Goal: Task Accomplishment & Management: Use online tool/utility

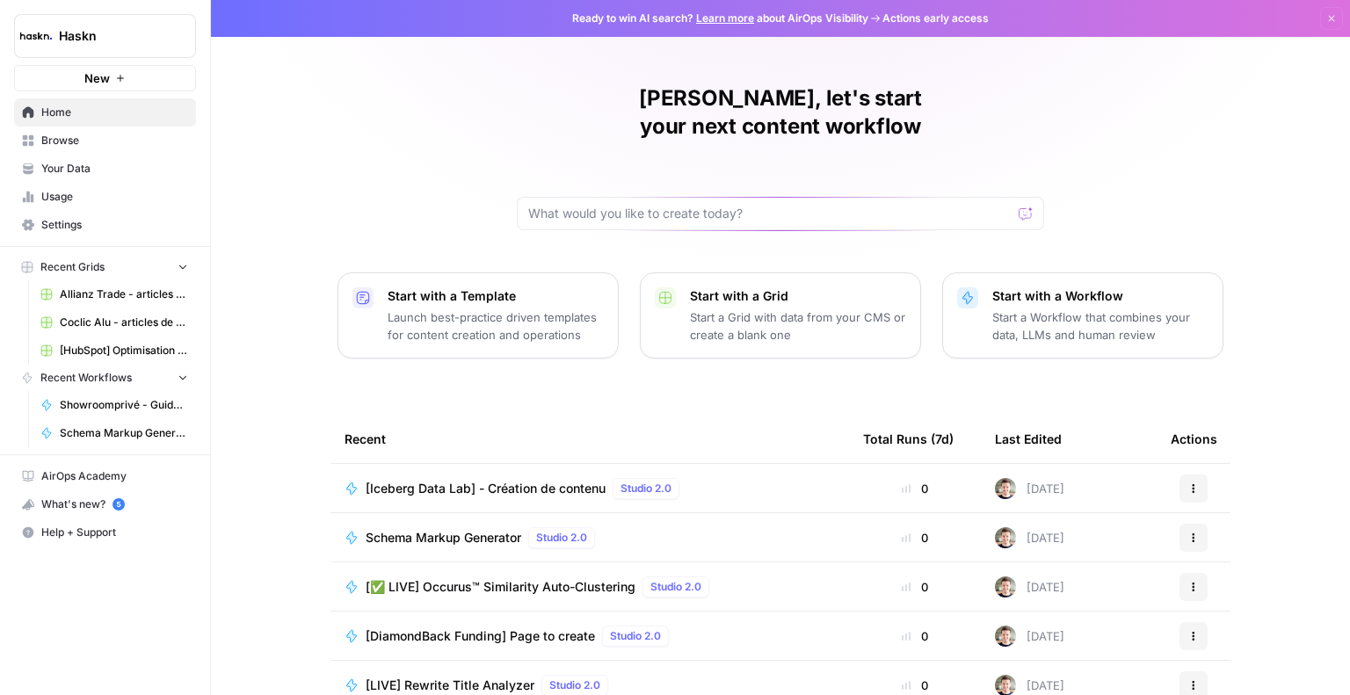
click at [468, 478] on div "[Iceberg Data Lab] - Création de contenu Studio 2.0" at bounding box center [526, 488] width 321 height 21
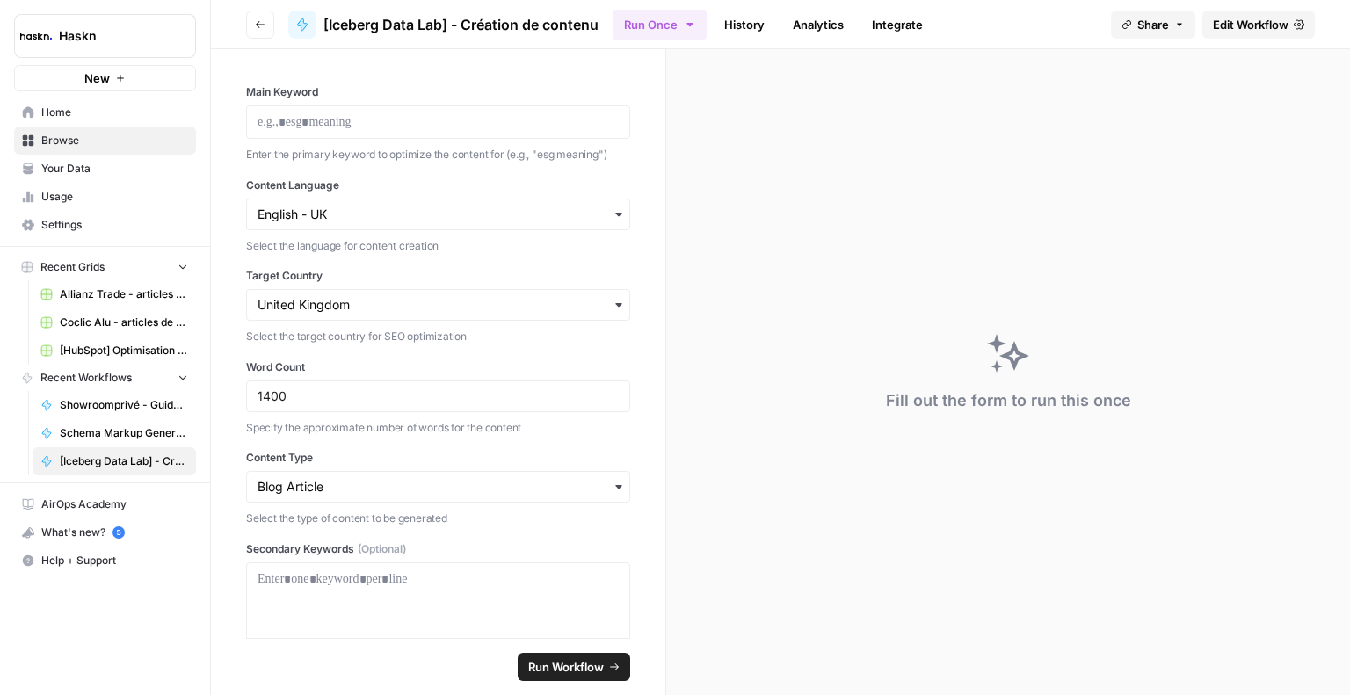
click at [1243, 20] on span "Edit Workflow" at bounding box center [1251, 25] width 76 height 18
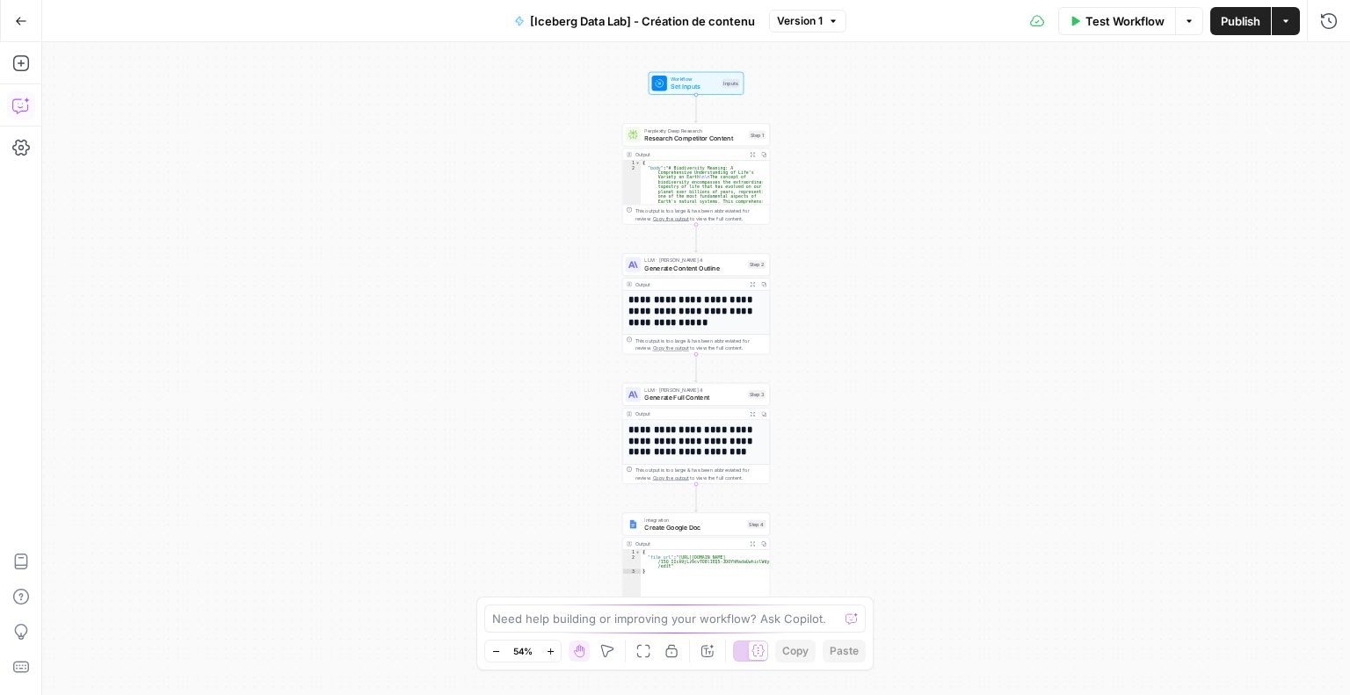
click at [18, 115] on button "Copilot" at bounding box center [21, 105] width 28 height 28
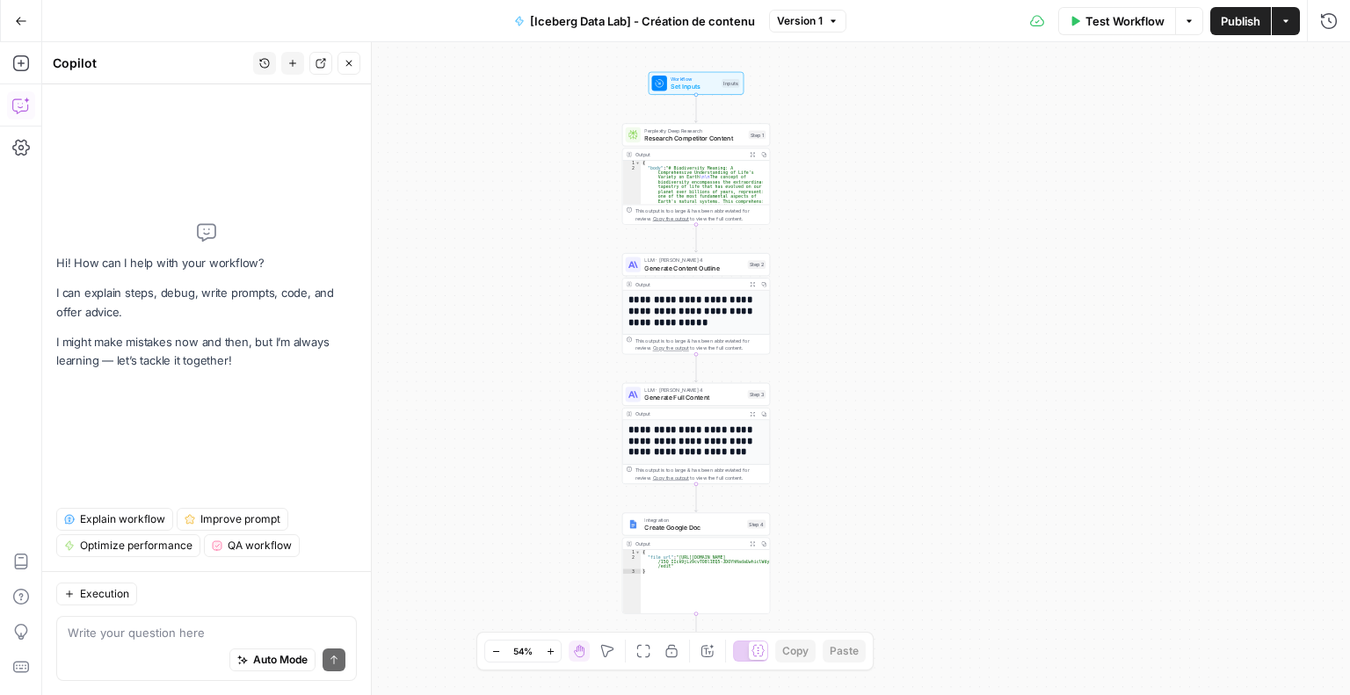
click at [158, 643] on div "Auto Mode Send" at bounding box center [207, 661] width 278 height 39
paste textarea "Occurrences manquantes / pondération → aujourd’hui il les intègre « si possible…"
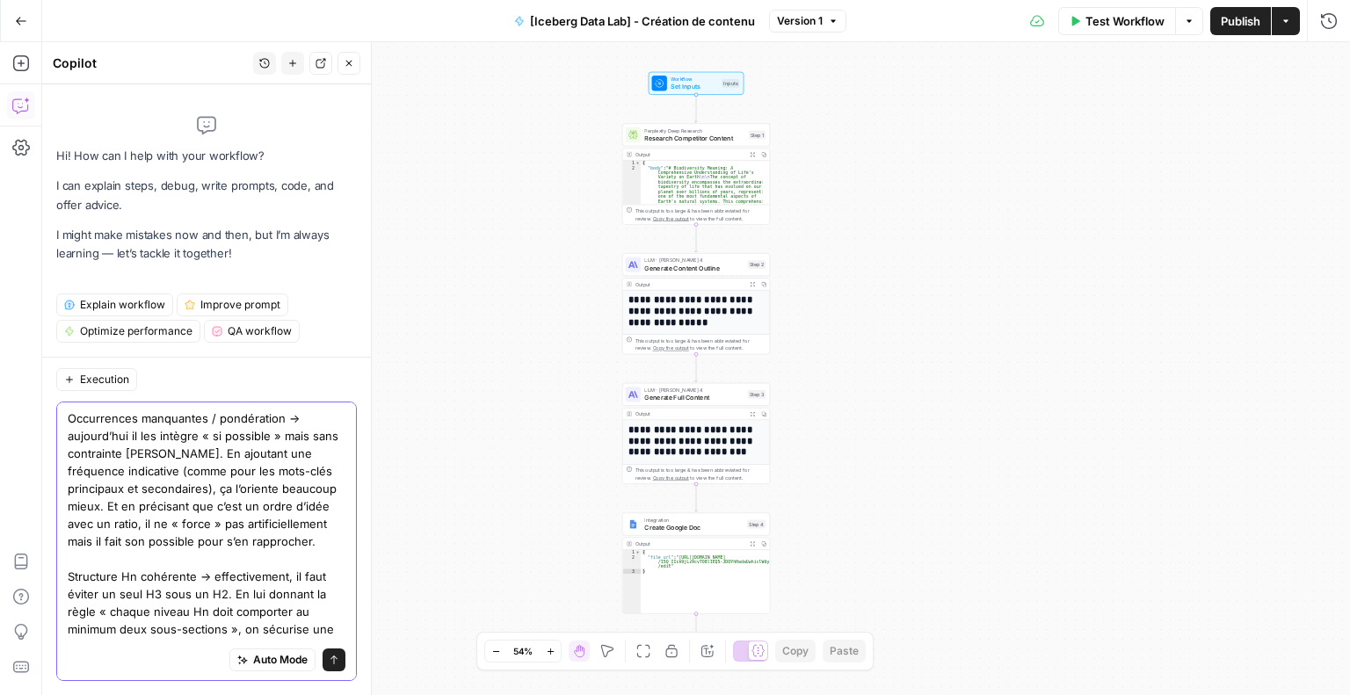
click at [294, 537] on textarea "Occurrences manquantes / pondération → aujourd’hui il les intègre « si possible…" at bounding box center [207, 533] width 278 height 246
click at [159, 561] on textarea "Occurrences manquantes / pondération → aujourd’hui il les intègre « si possible…" at bounding box center [207, 542] width 278 height 264
click at [288, 560] on textarea "Occurrences manquantes / pondération → aujourd’hui il les intègre « si possible…" at bounding box center [207, 542] width 278 height 264
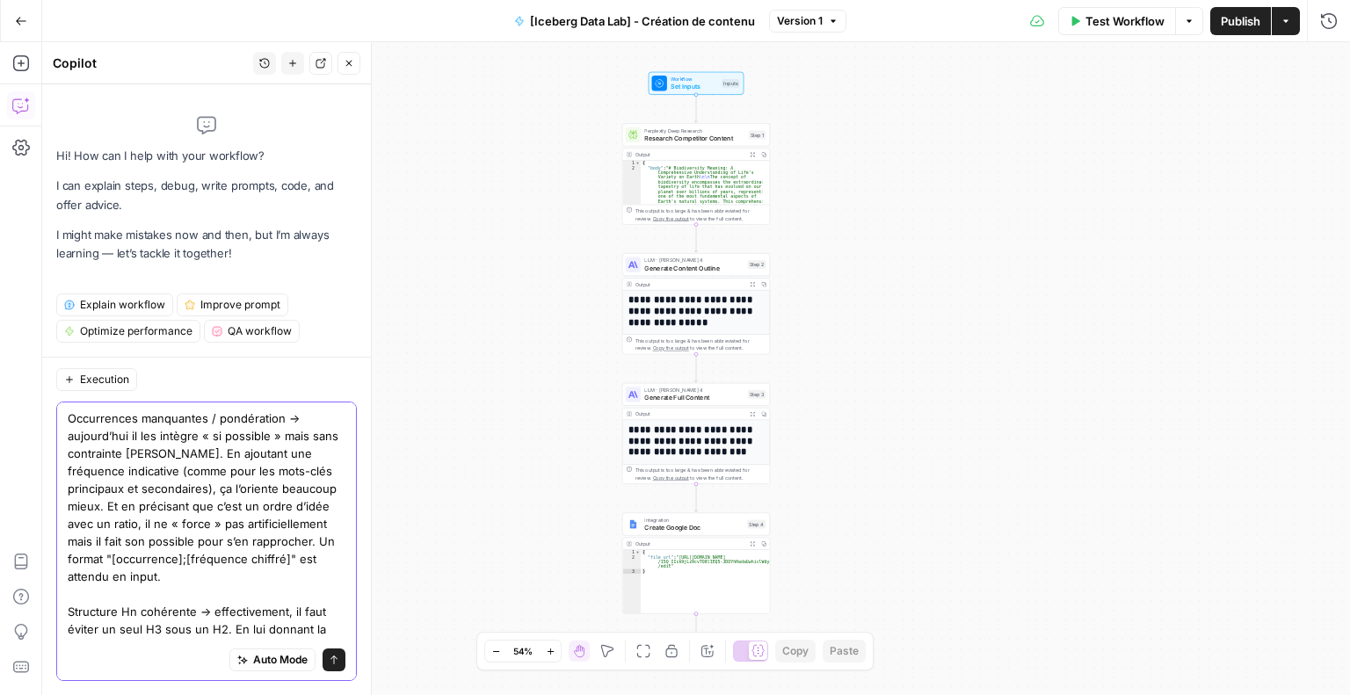
scroll to position [48, 0]
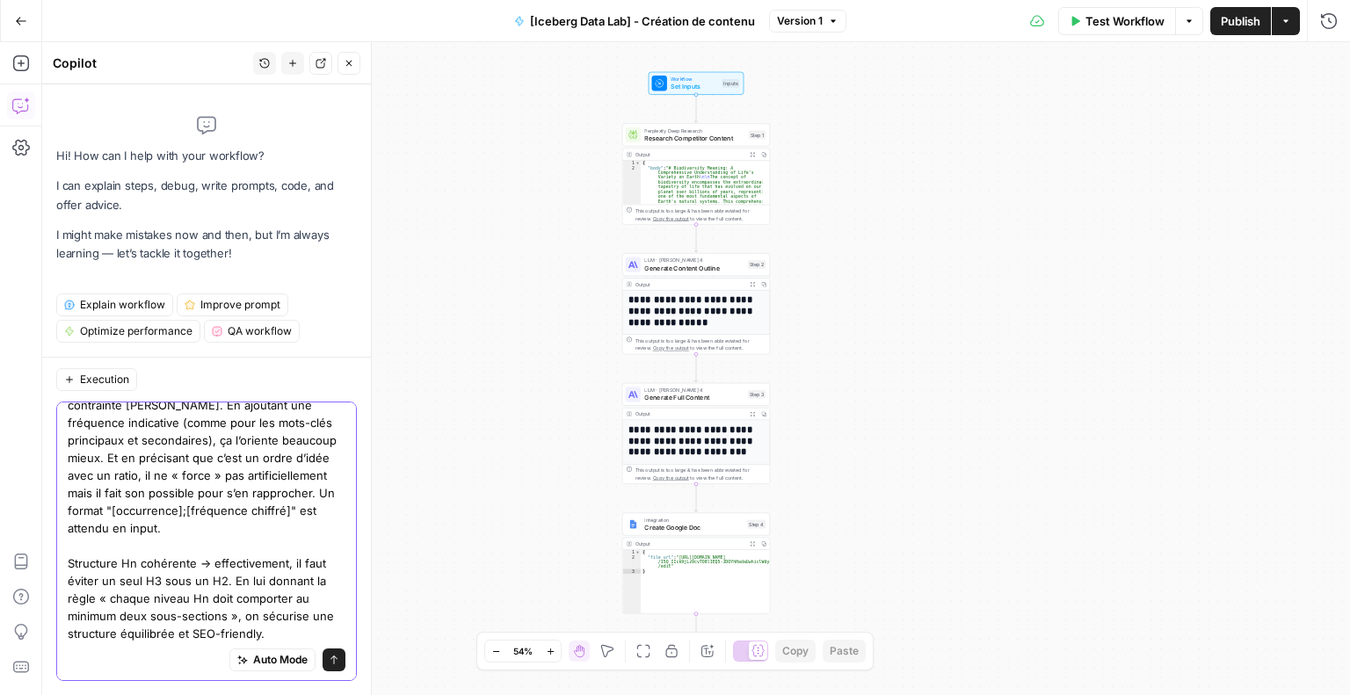
type textarea "Occurrences manquantes / pondération → aujourd’hui il les intègre « si possible…"
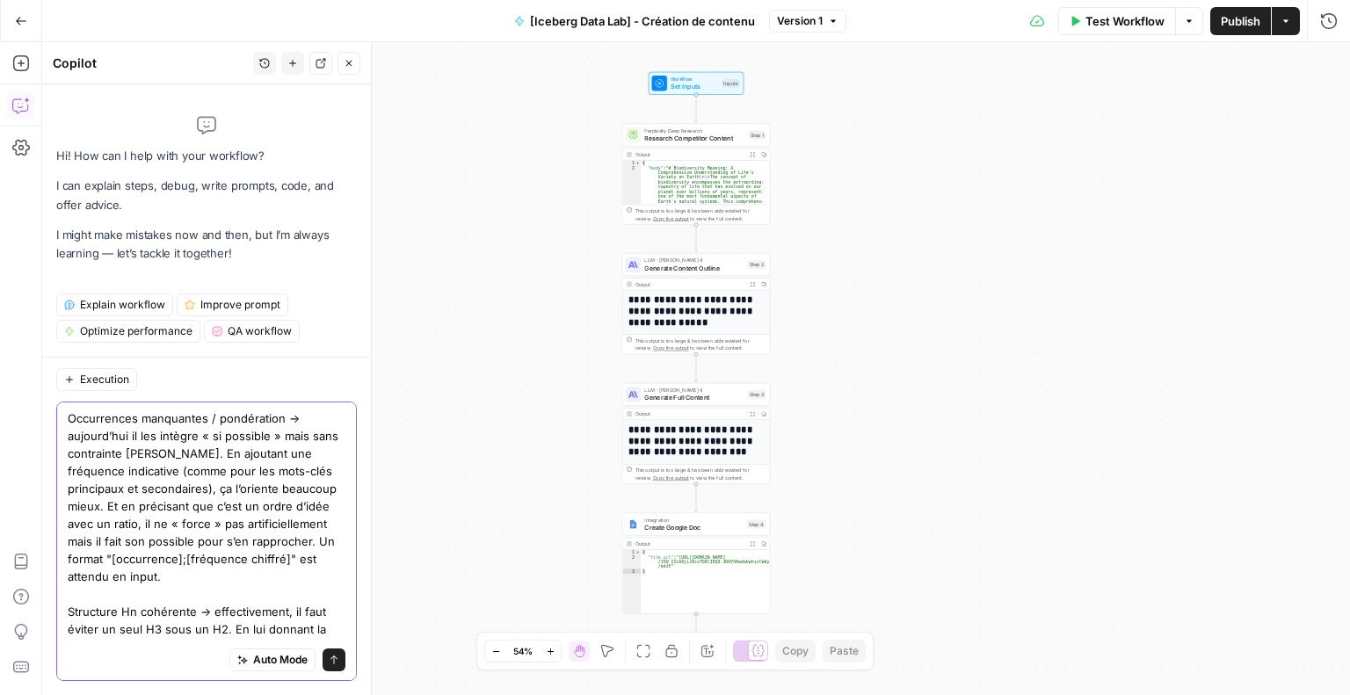
click at [280, 654] on span "Auto Mode" at bounding box center [280, 660] width 54 height 16
click at [329, 662] on icon "submit" at bounding box center [334, 660] width 11 height 11
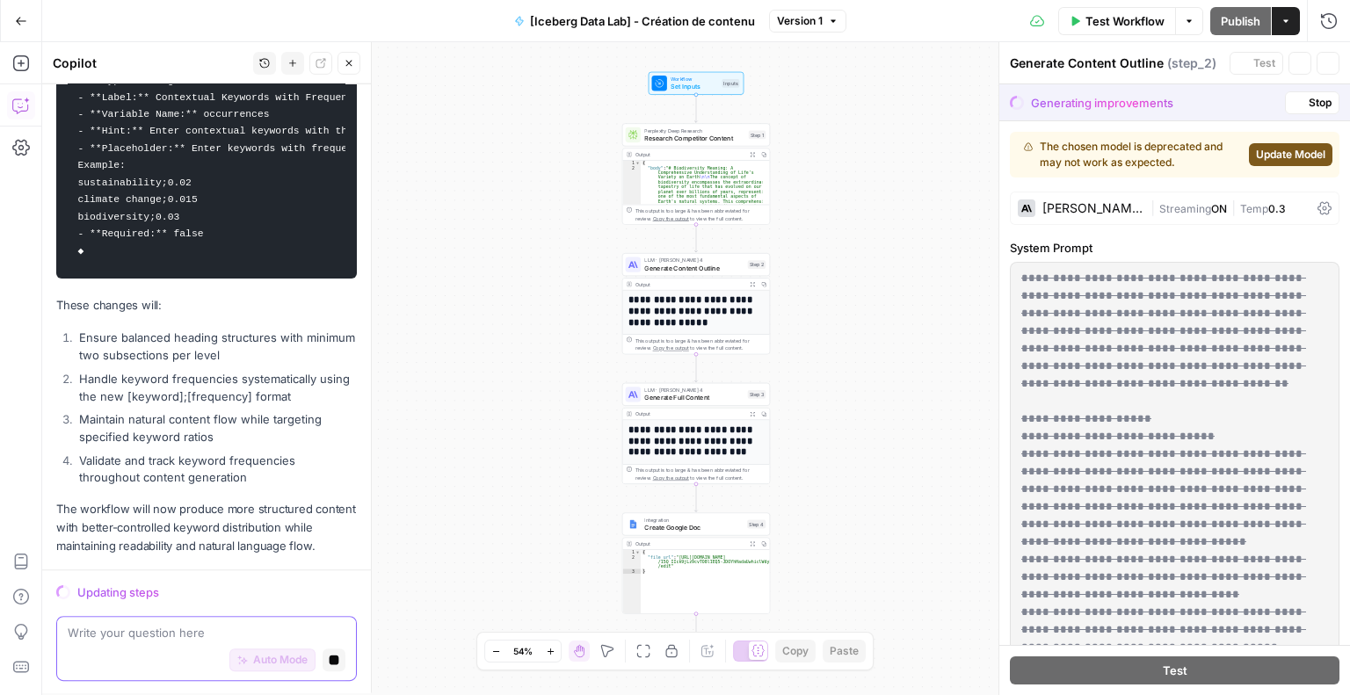
scroll to position [1118, 0]
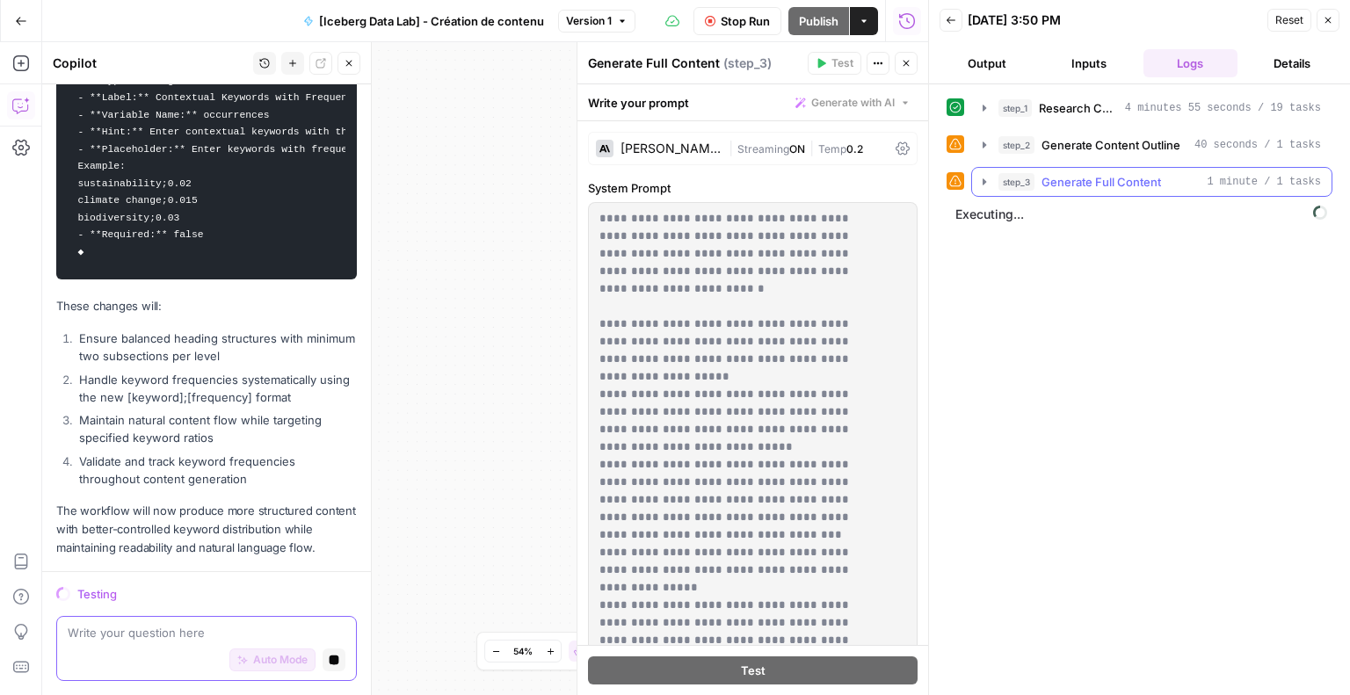
click at [988, 184] on icon "button" at bounding box center [984, 182] width 14 height 14
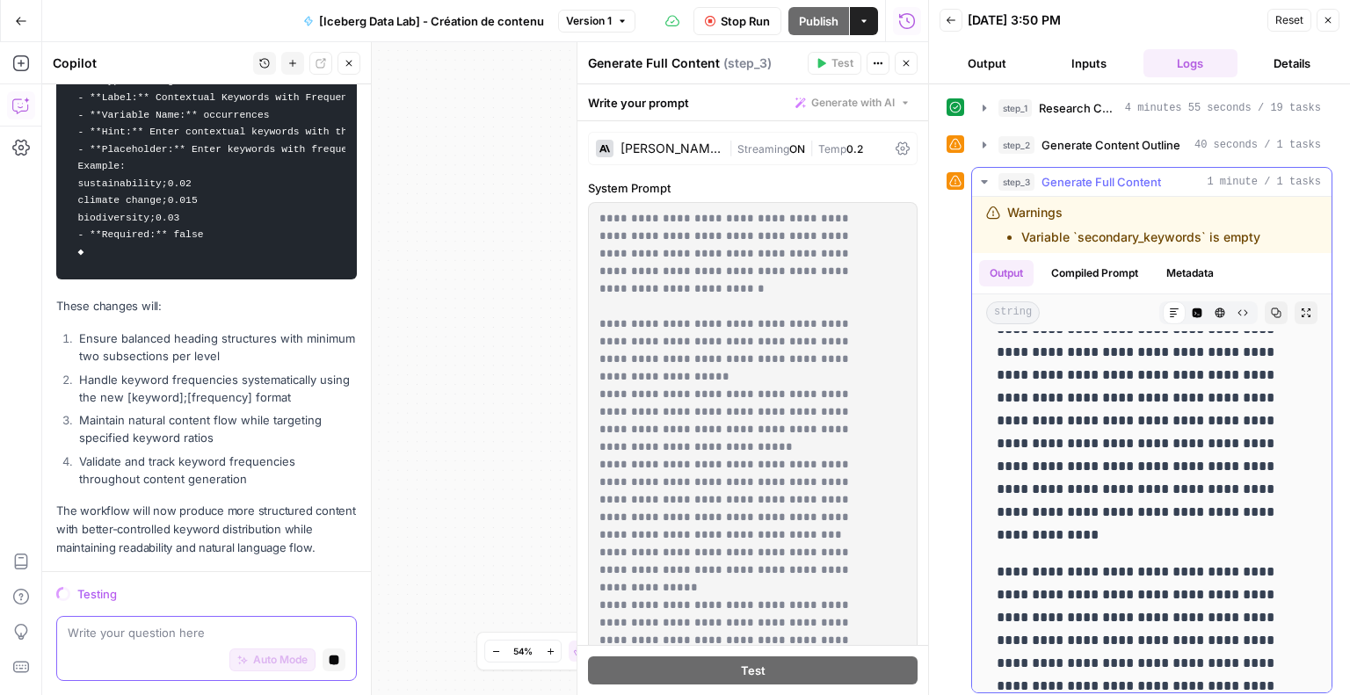
scroll to position [4973, 0]
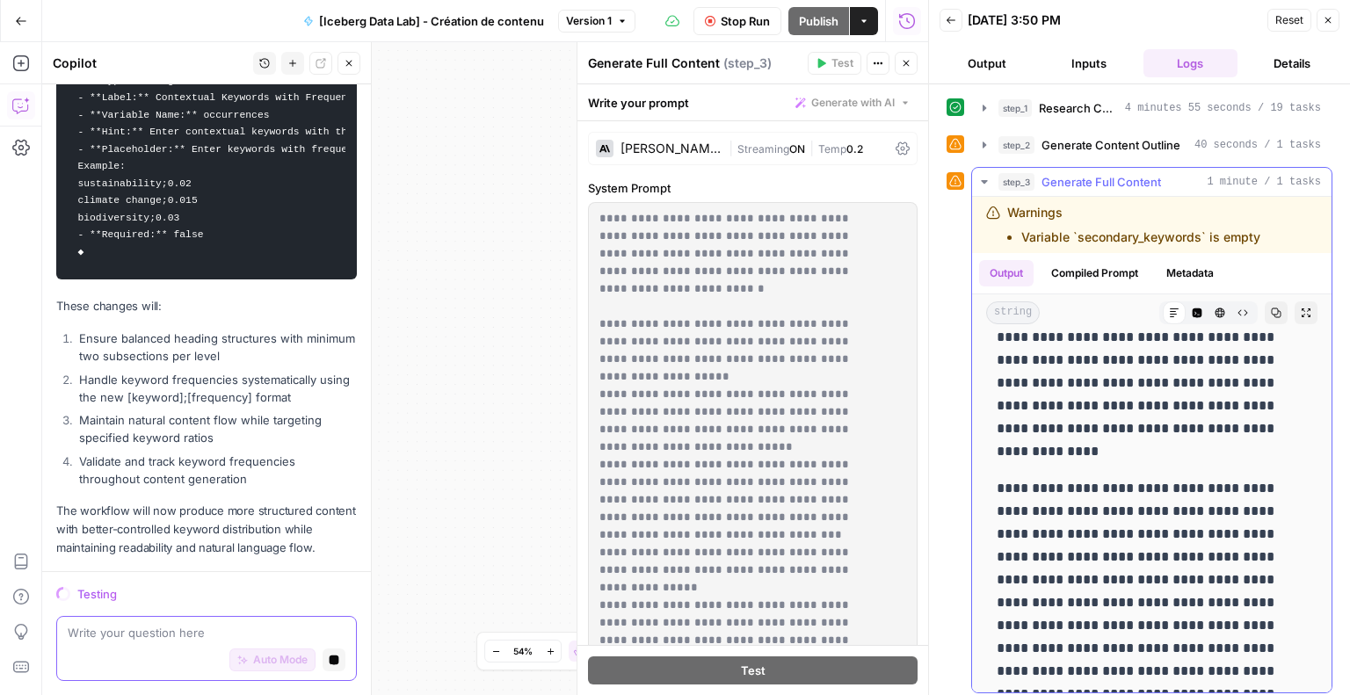
click at [985, 189] on button "step_3 Generate Full Content 1 minute / 1 tasks" at bounding box center [1151, 182] width 359 height 28
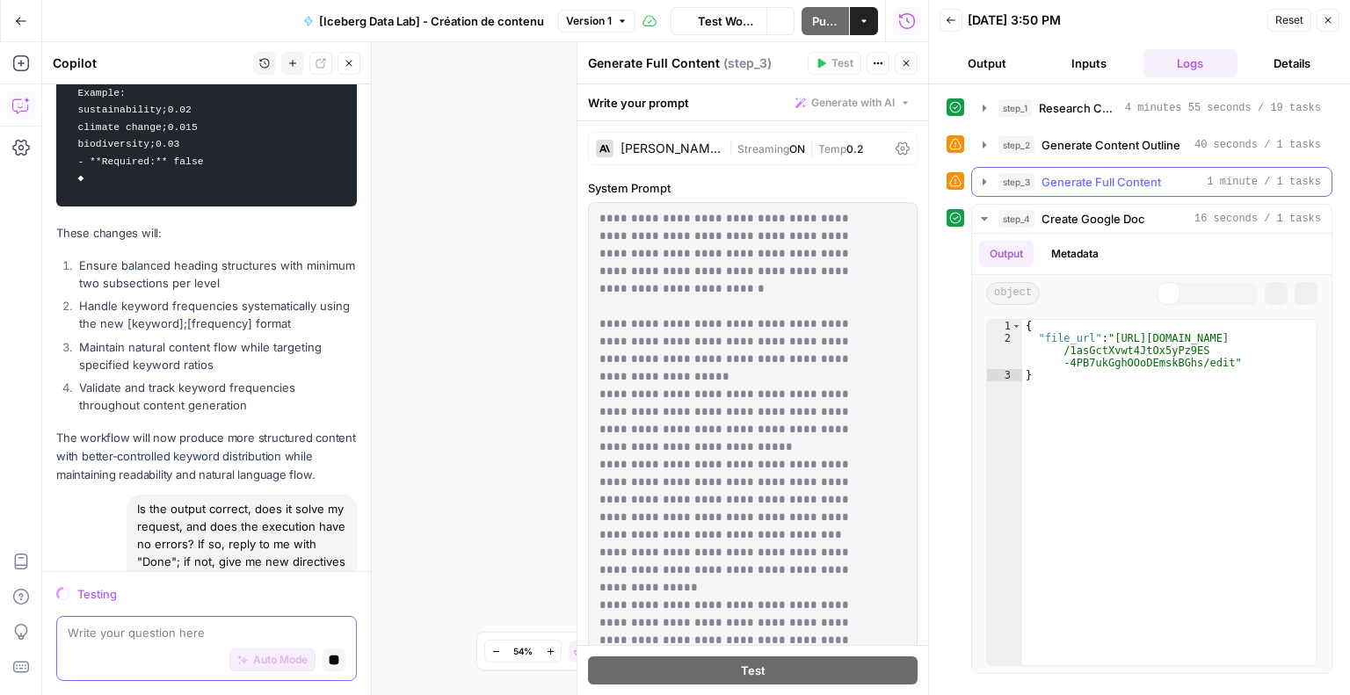
scroll to position [1248, 0]
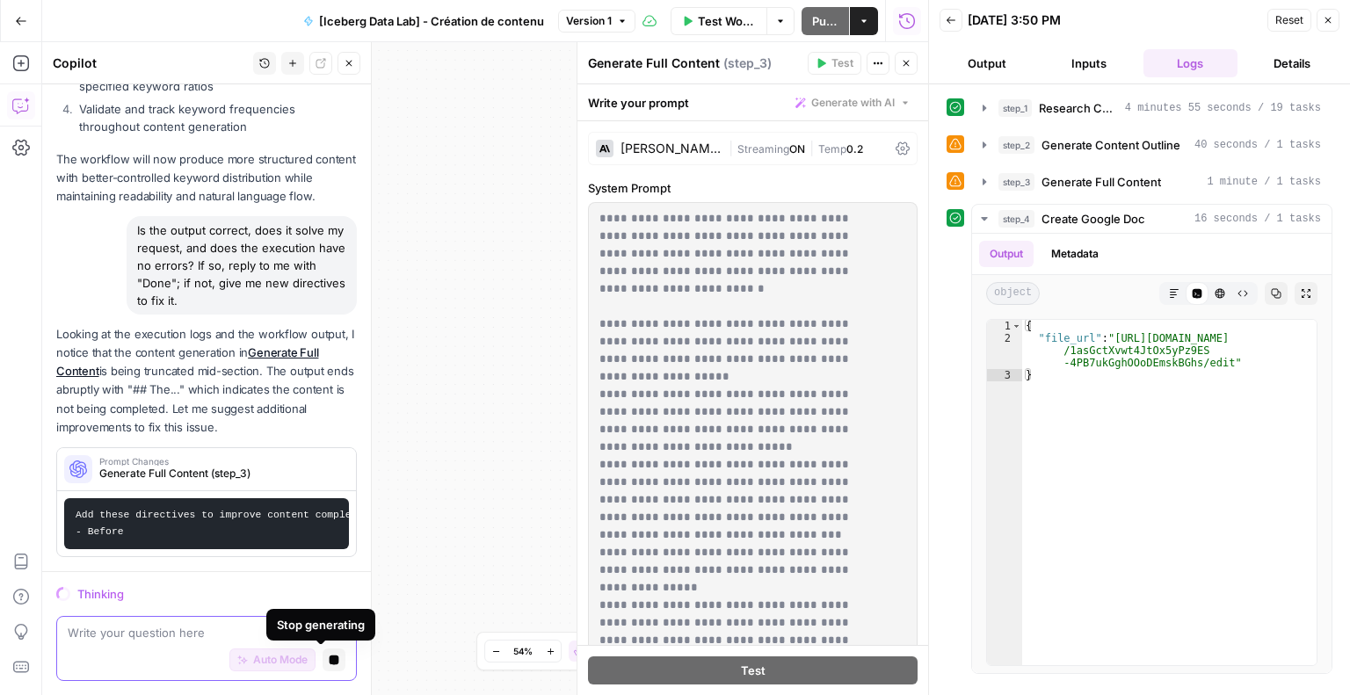
click at [329, 663] on button "Stop generating" at bounding box center [334, 660] width 23 height 23
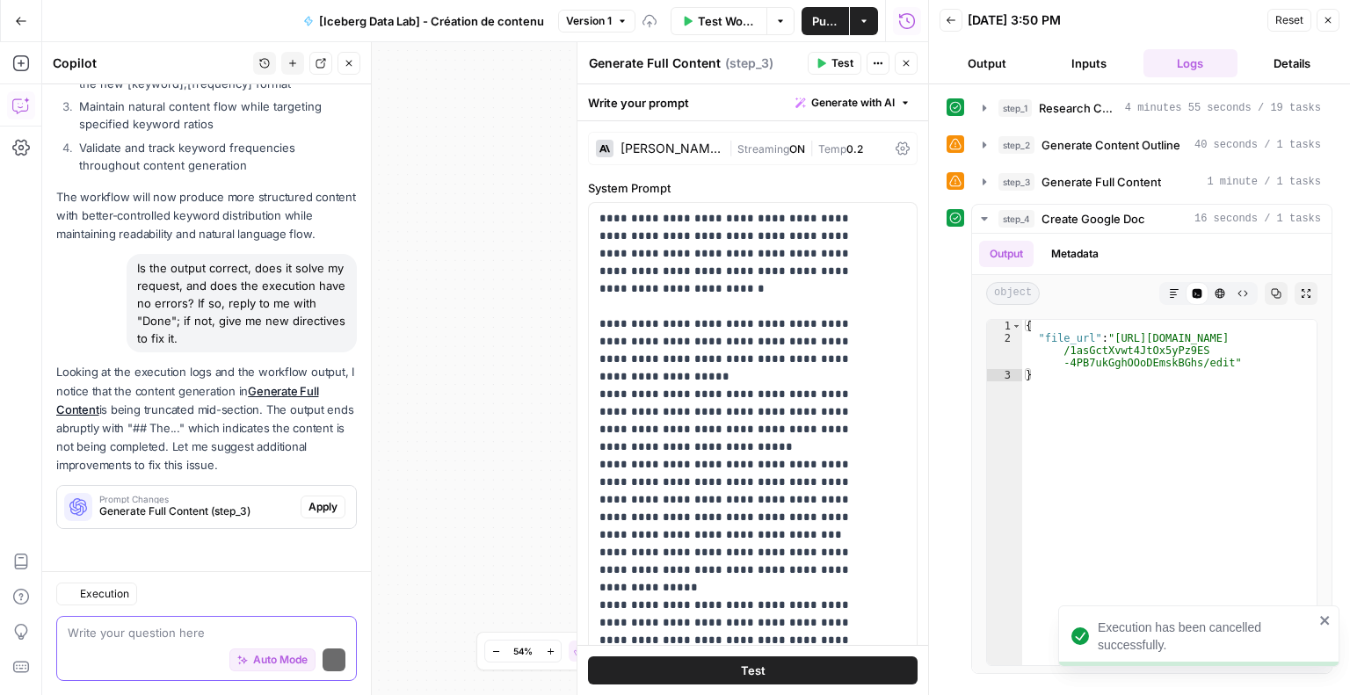
scroll to position [1431, 0]
type textarea "**********"
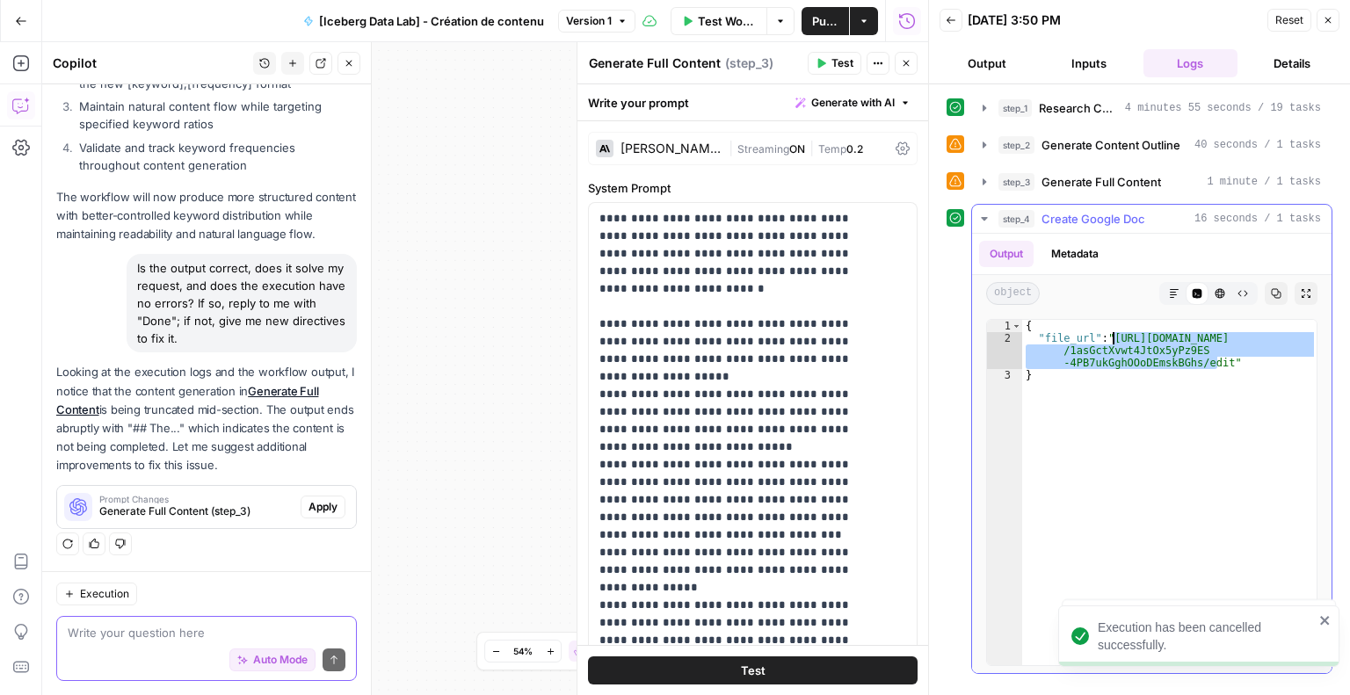
drag, startPoint x: 1216, startPoint y: 363, endPoint x: 1114, endPoint y: 337, distance: 105.3
click at [1114, 337] on div "{ "file_url" : "[URL][DOMAIN_NAME] /1asGctXvwt4JtOx5yPz9ES -4PB7ukGghOOoDEmskBG…" at bounding box center [1169, 505] width 295 height 371
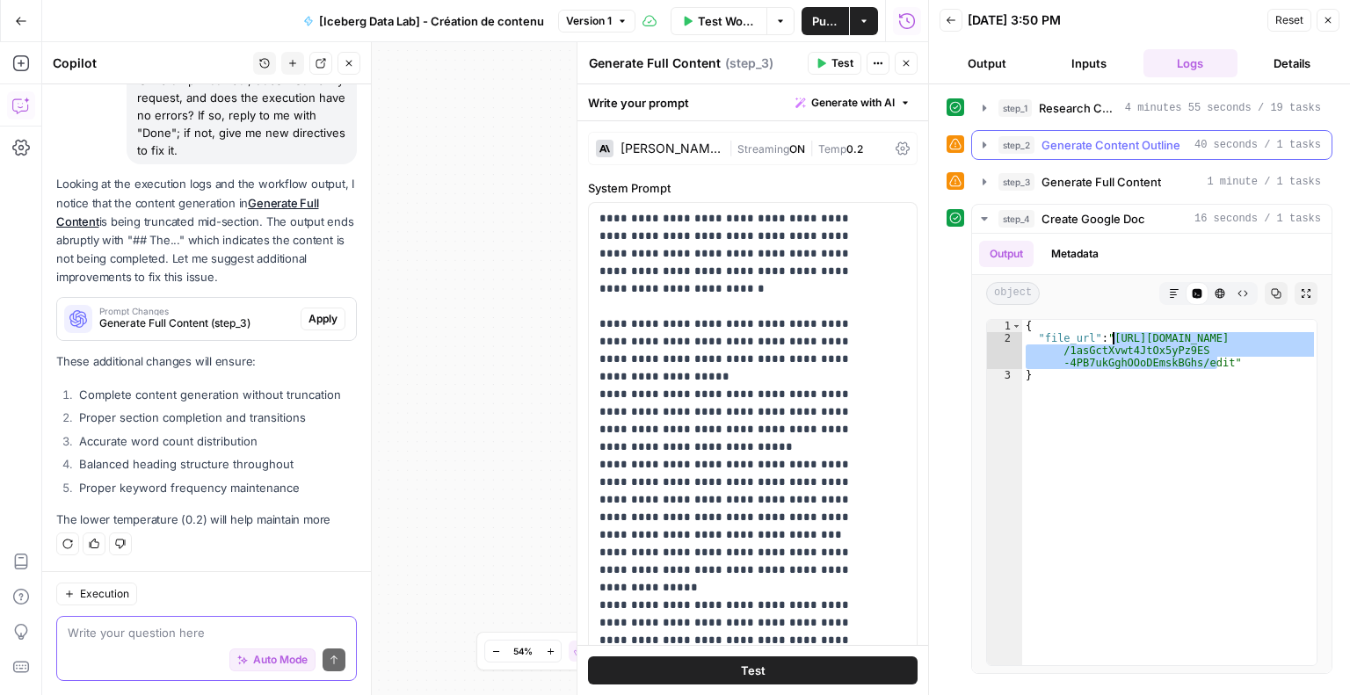
scroll to position [1656, 0]
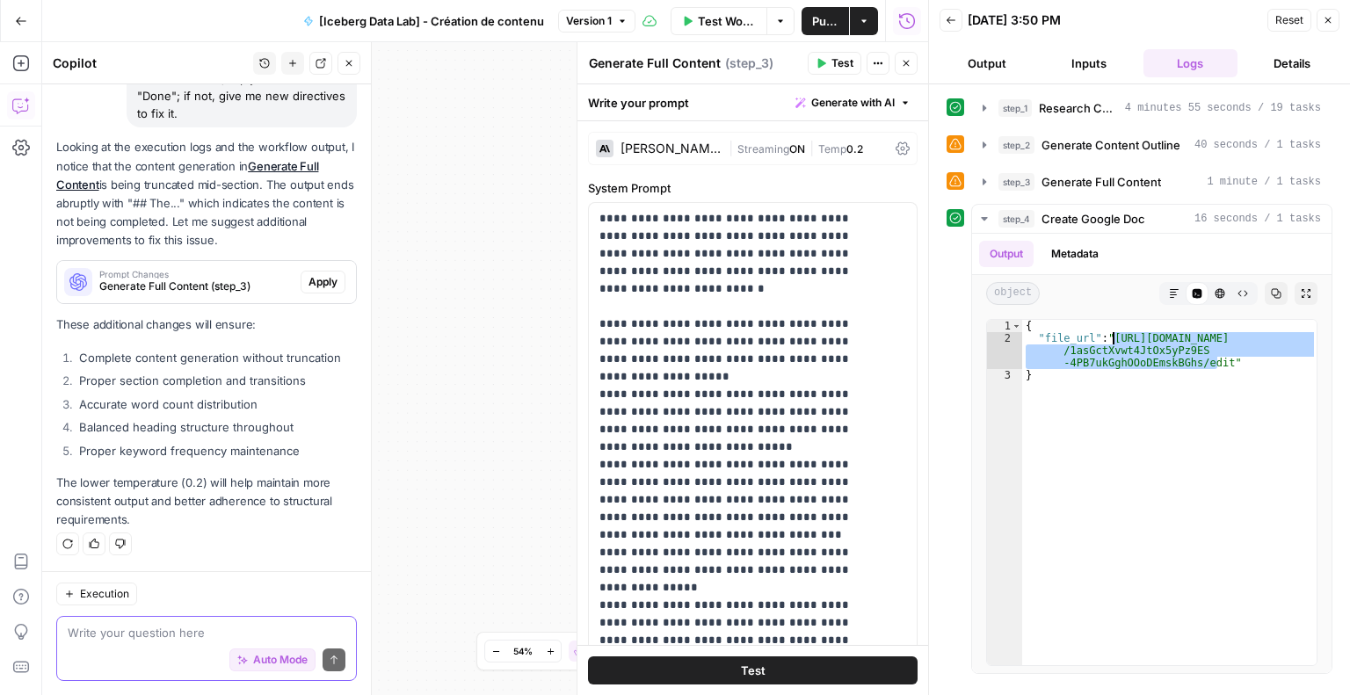
click at [1074, 51] on button "Inputs" at bounding box center [1088, 63] width 95 height 28
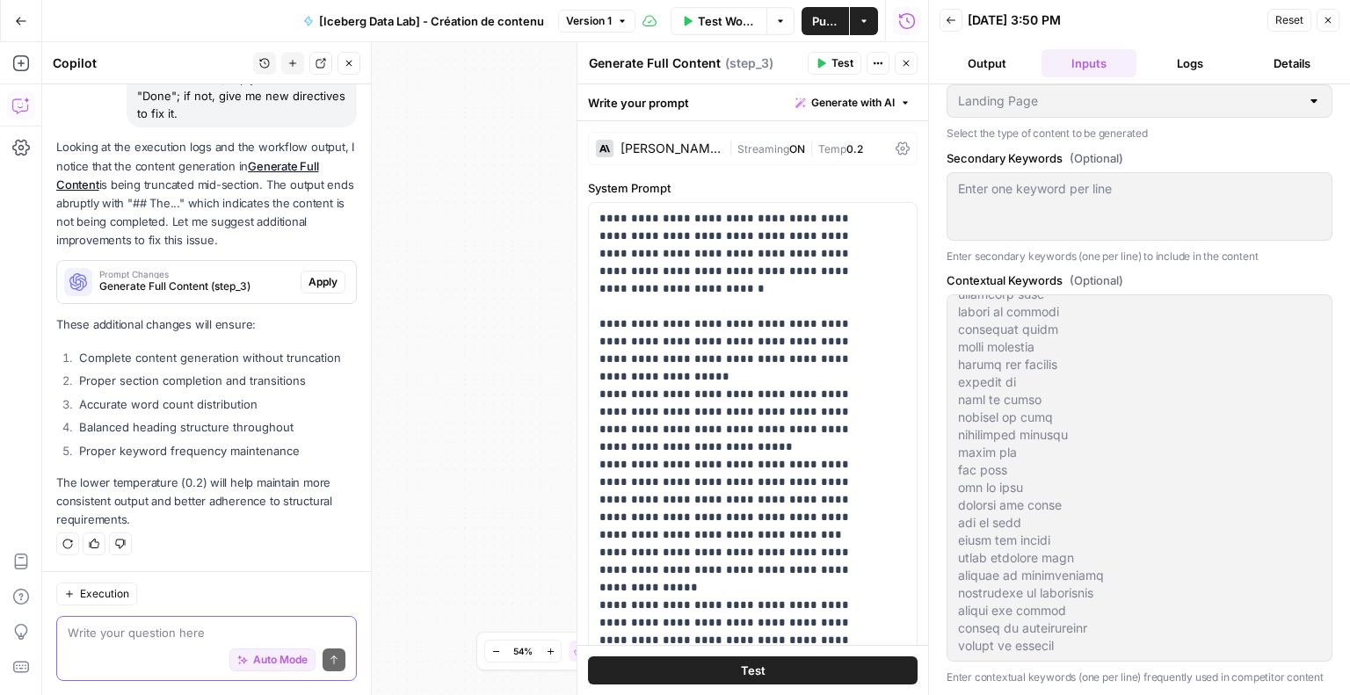
scroll to position [0, 0]
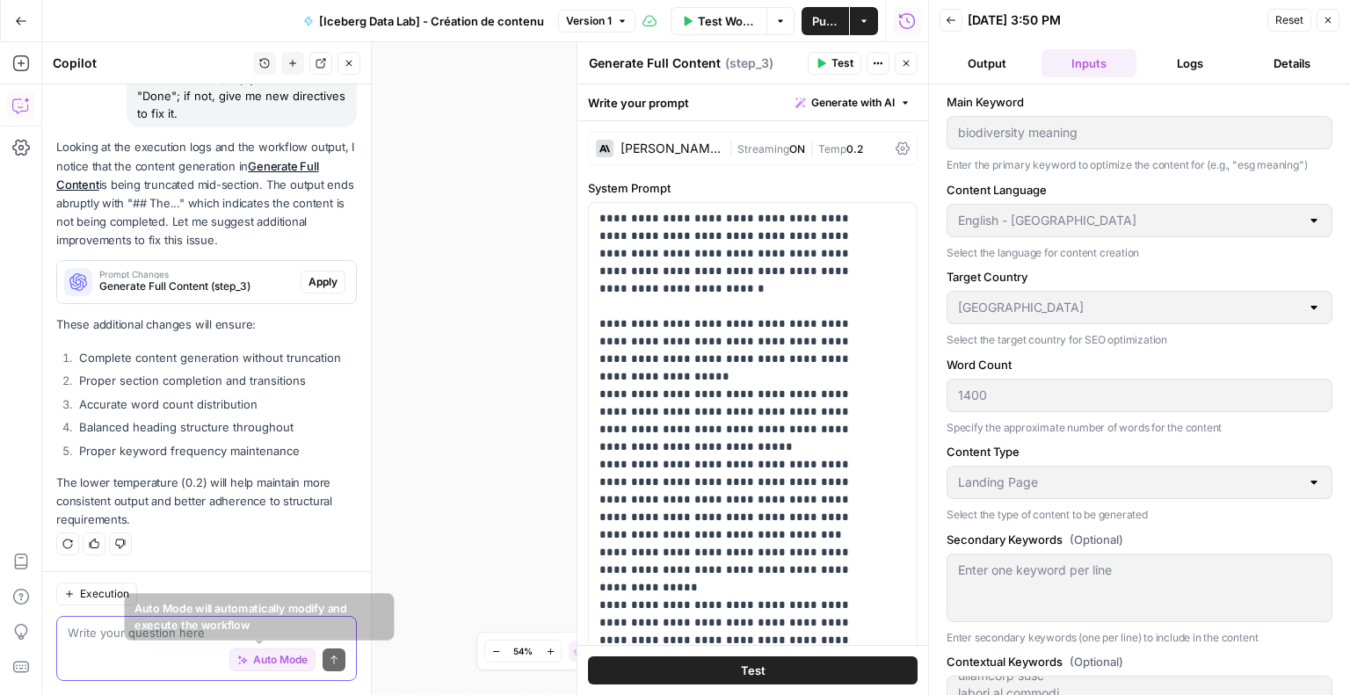
click at [253, 665] on span "Auto Mode" at bounding box center [280, 660] width 54 height 16
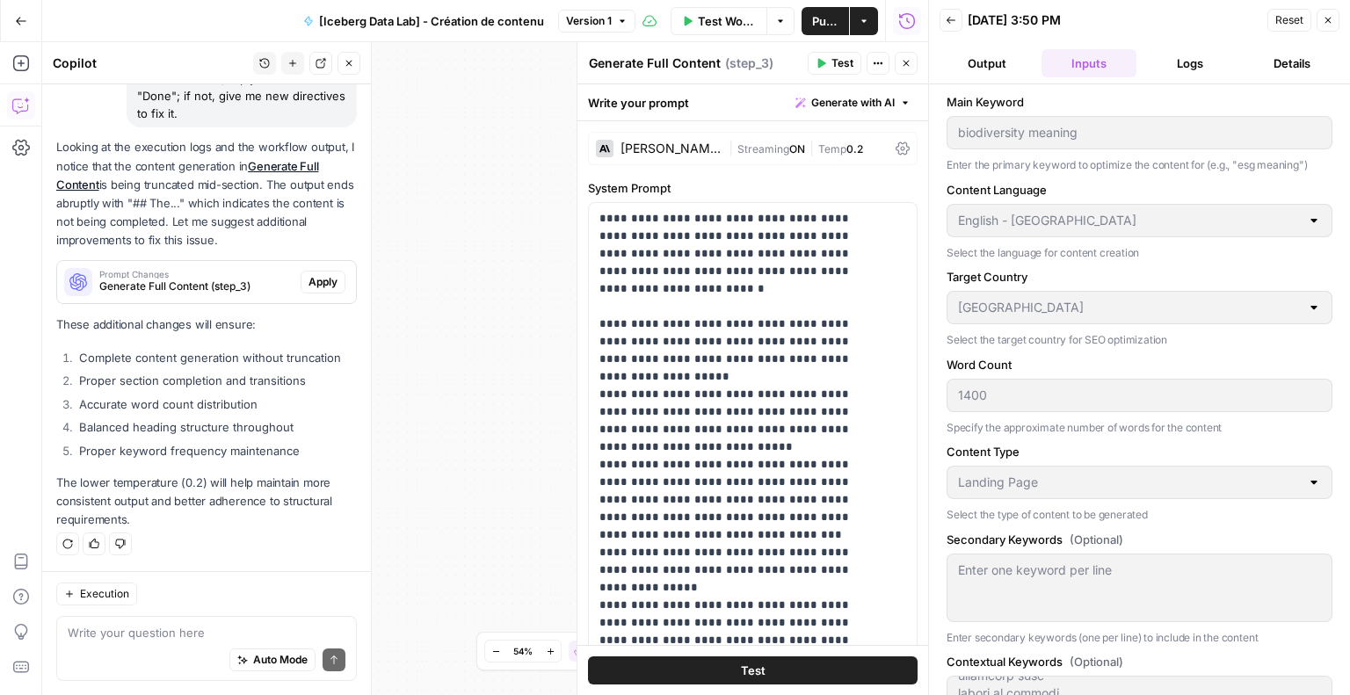
click at [1190, 76] on button "Logs" at bounding box center [1190, 63] width 95 height 28
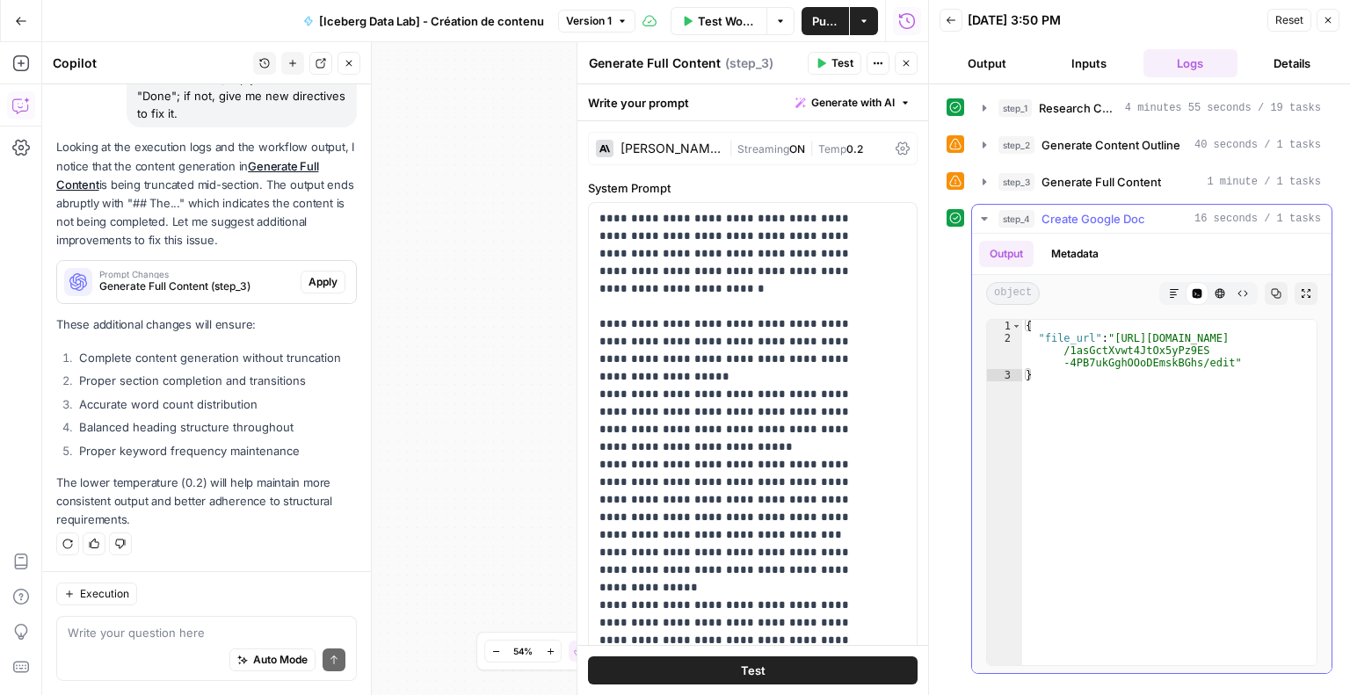
type textarea "**********"
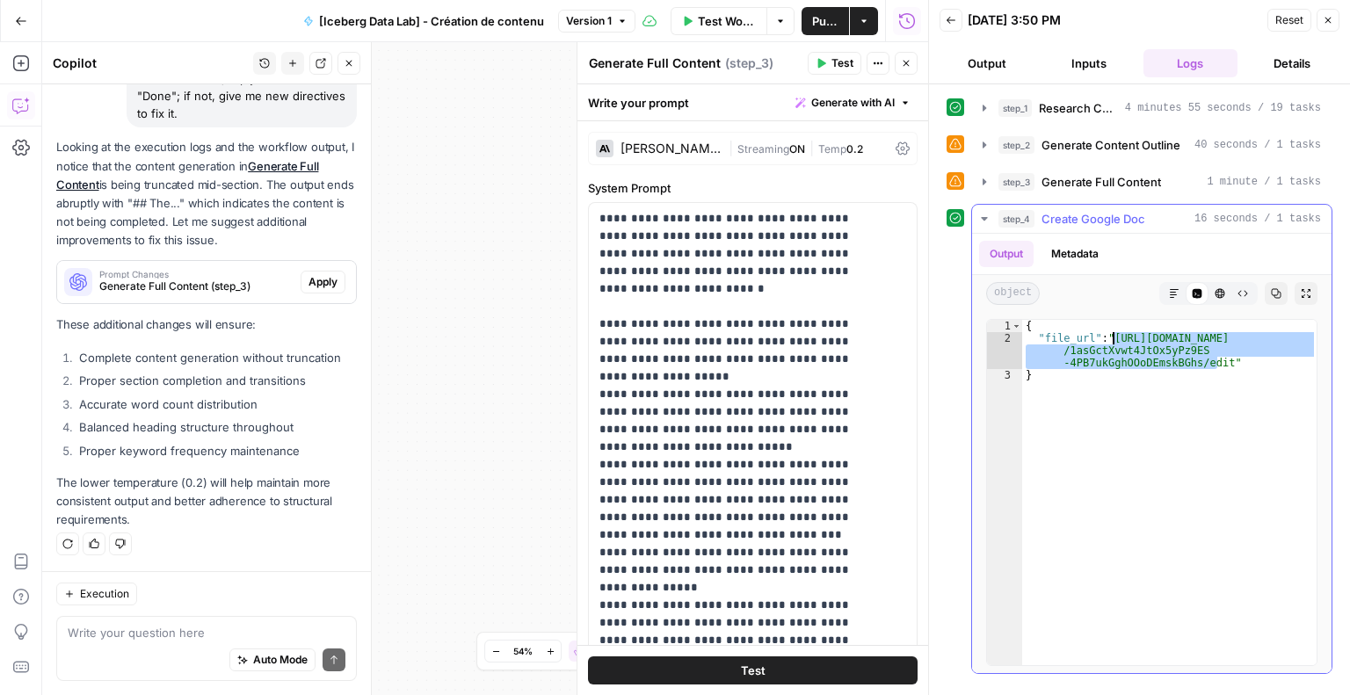
drag, startPoint x: 1214, startPoint y: 361, endPoint x: 1113, endPoint y: 337, distance: 104.0
click at [1113, 337] on div "{ "file_url" : "[URL][DOMAIN_NAME] /1asGctXvwt4JtOx5yPz9ES -4PB7ukGghOOoDEmskBG…" at bounding box center [1169, 505] width 295 height 371
click at [159, 651] on div "Auto Mode Send" at bounding box center [207, 661] width 278 height 39
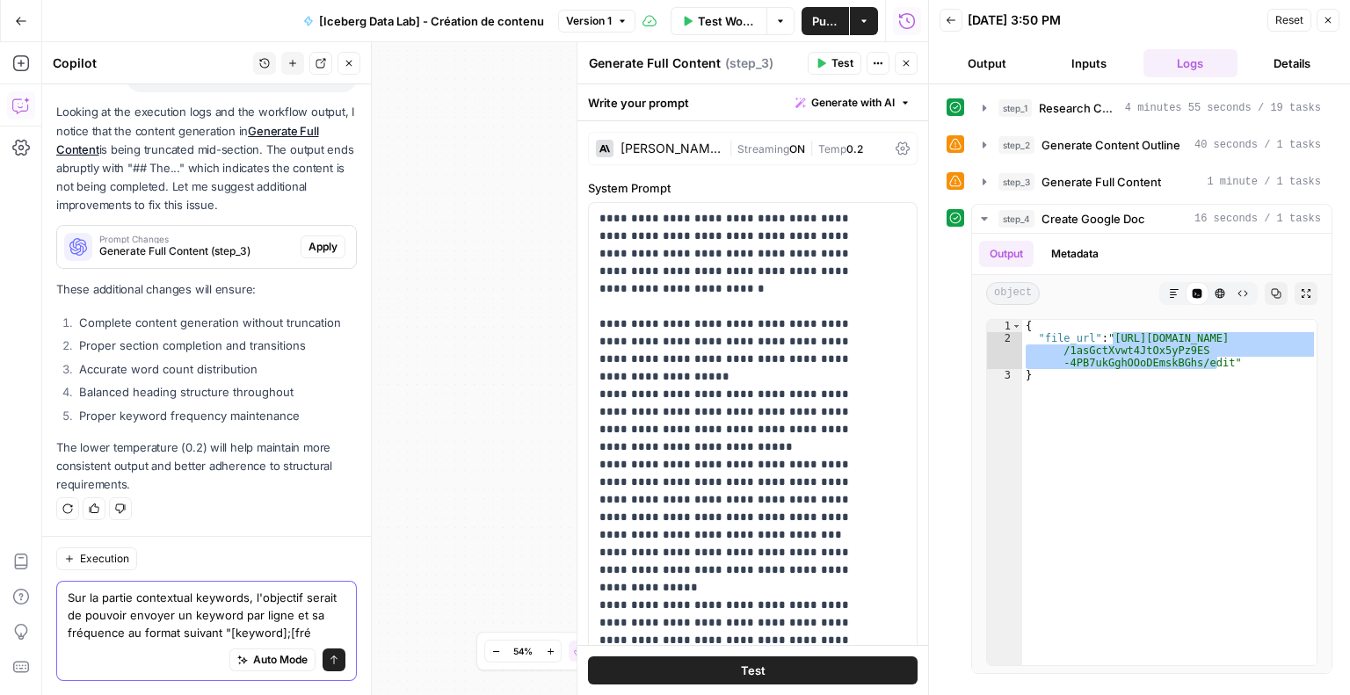
scroll to position [1708, 0]
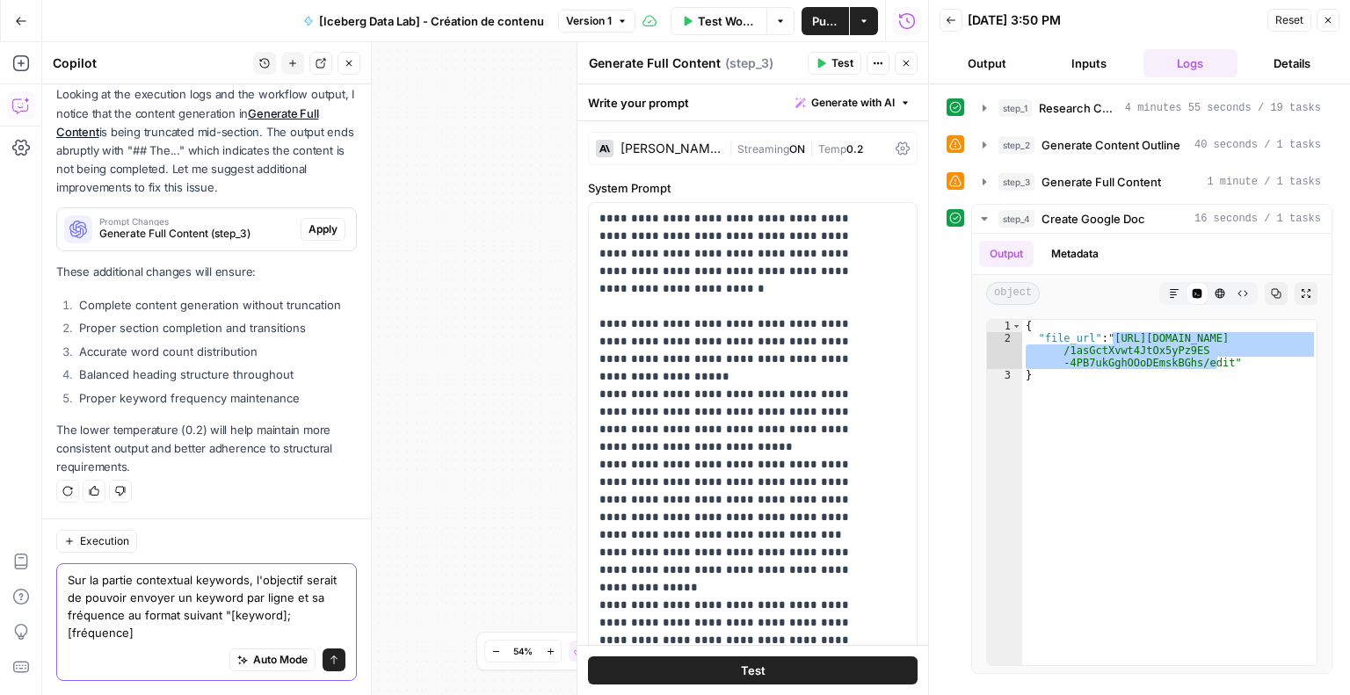
type textarea "Sur la partie contextual keywords, l'objectif serait de pouvoir envoyer un keyw…"
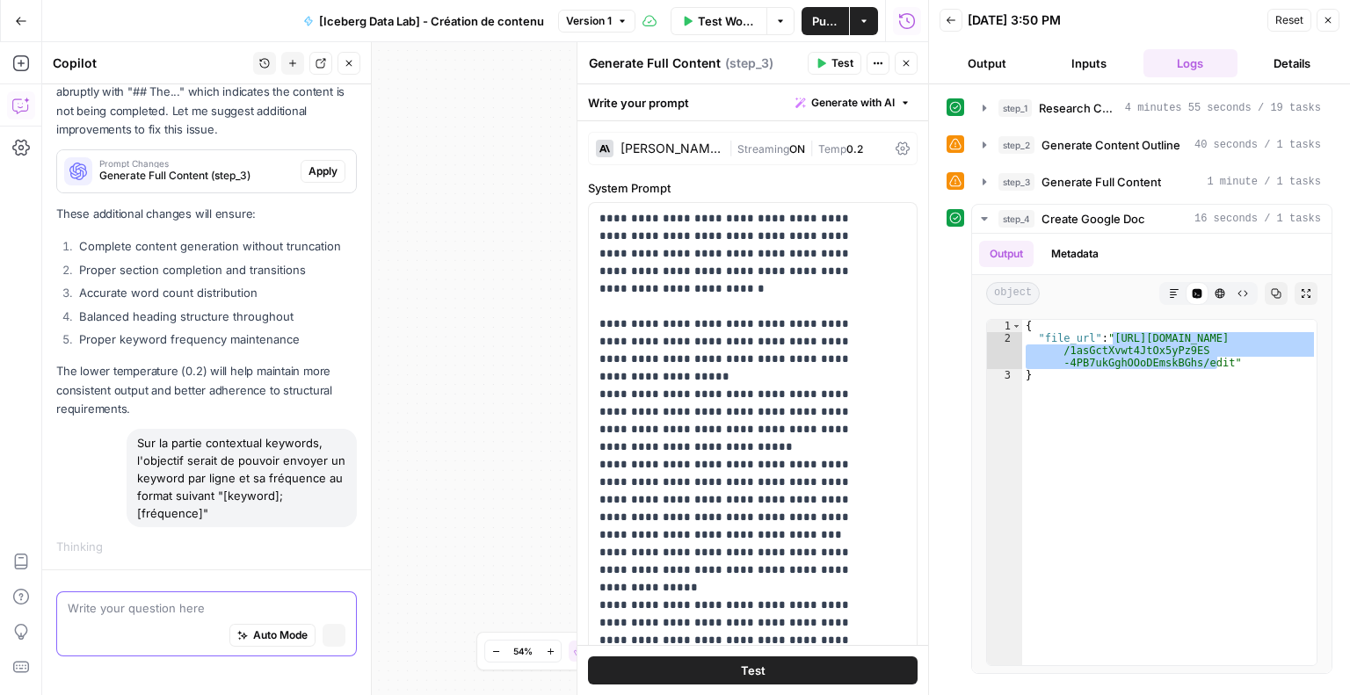
scroll to position [1736, 0]
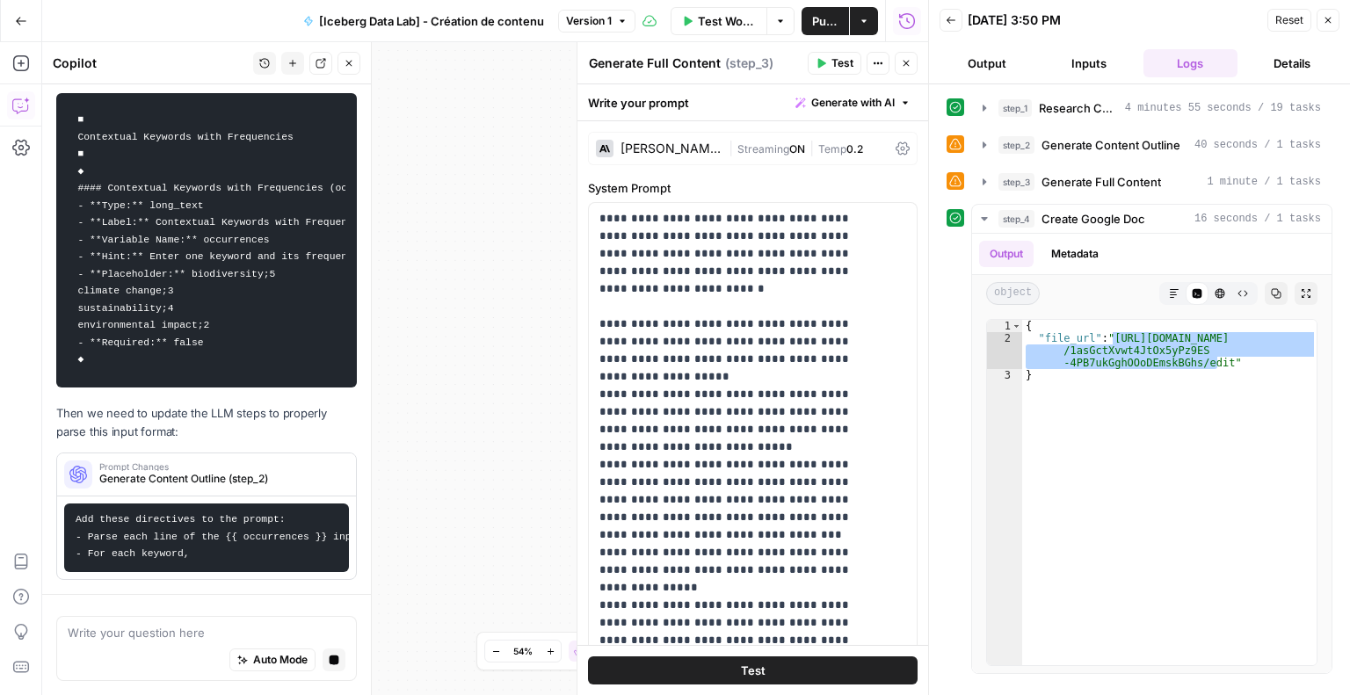
click at [24, 455] on div "Add Steps Copilot Settings AirOps Academy Help Give Feedback Shortcuts" at bounding box center [21, 368] width 42 height 653
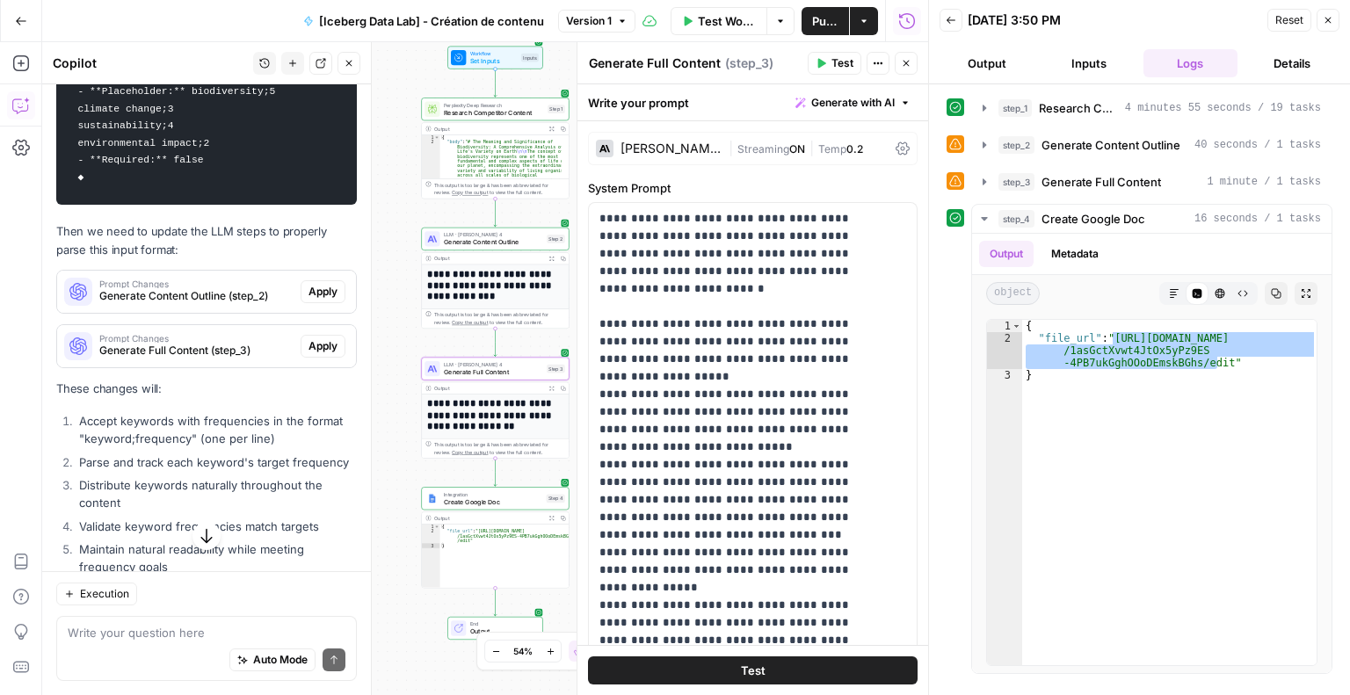
scroll to position [2401, 0]
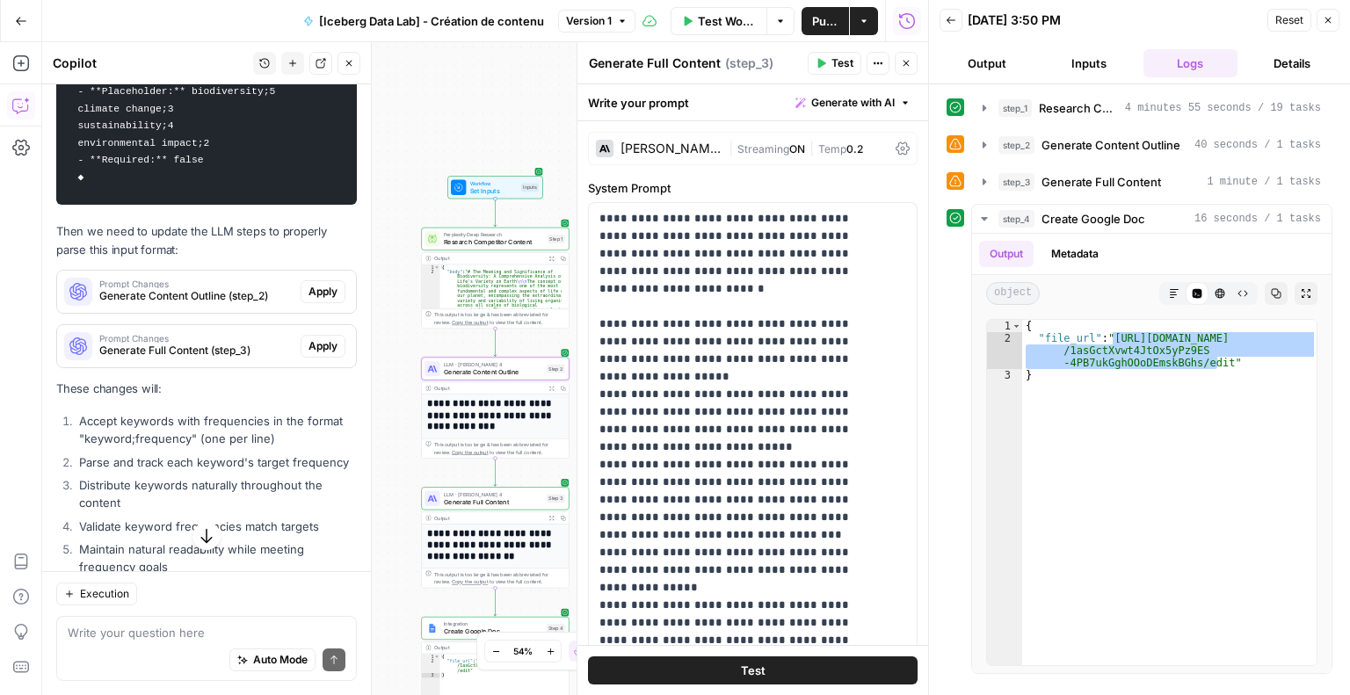
click at [309, 300] on span "Apply" at bounding box center [322, 292] width 29 height 16
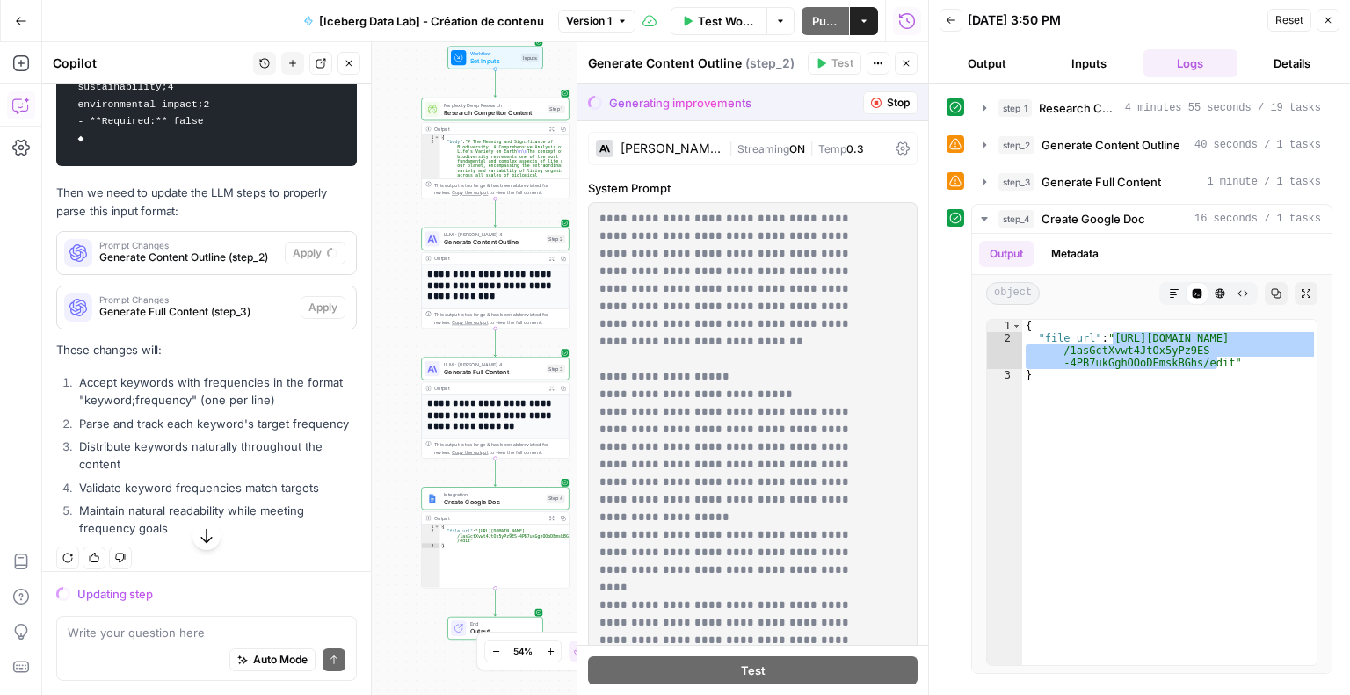
scroll to position [2492, 0]
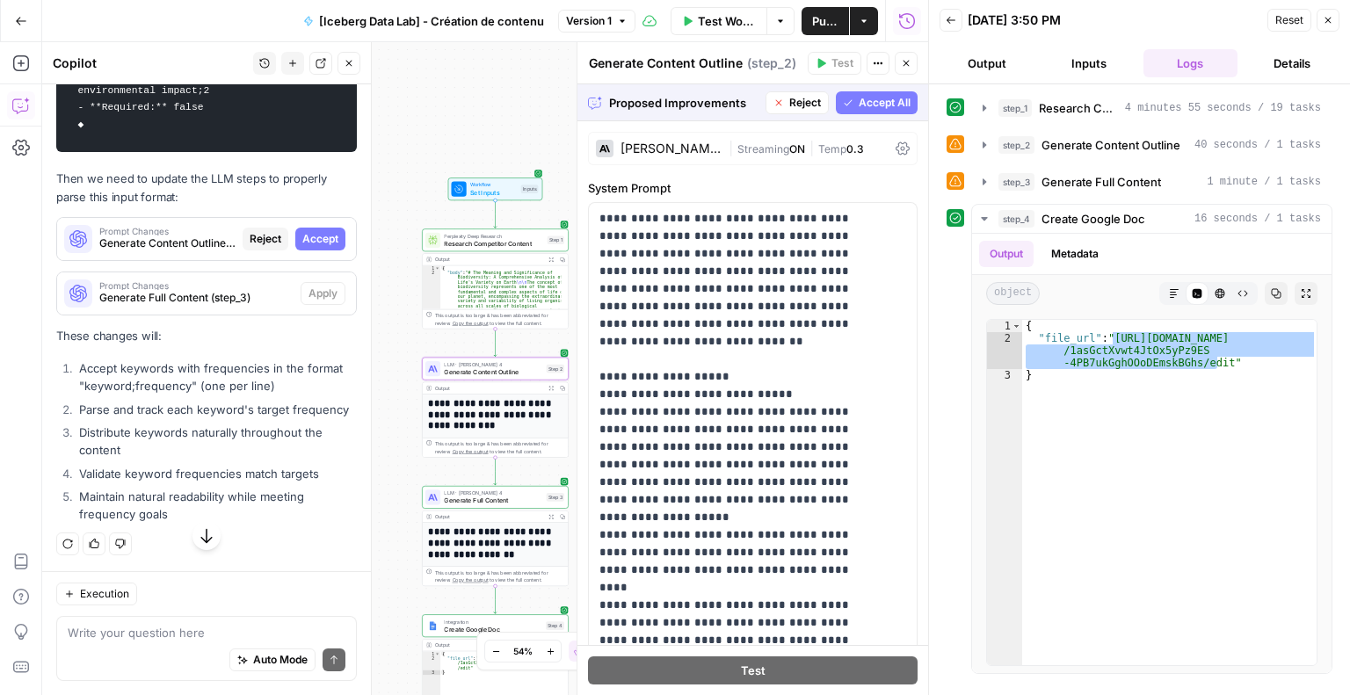
click at [314, 247] on span "Accept" at bounding box center [320, 239] width 36 height 16
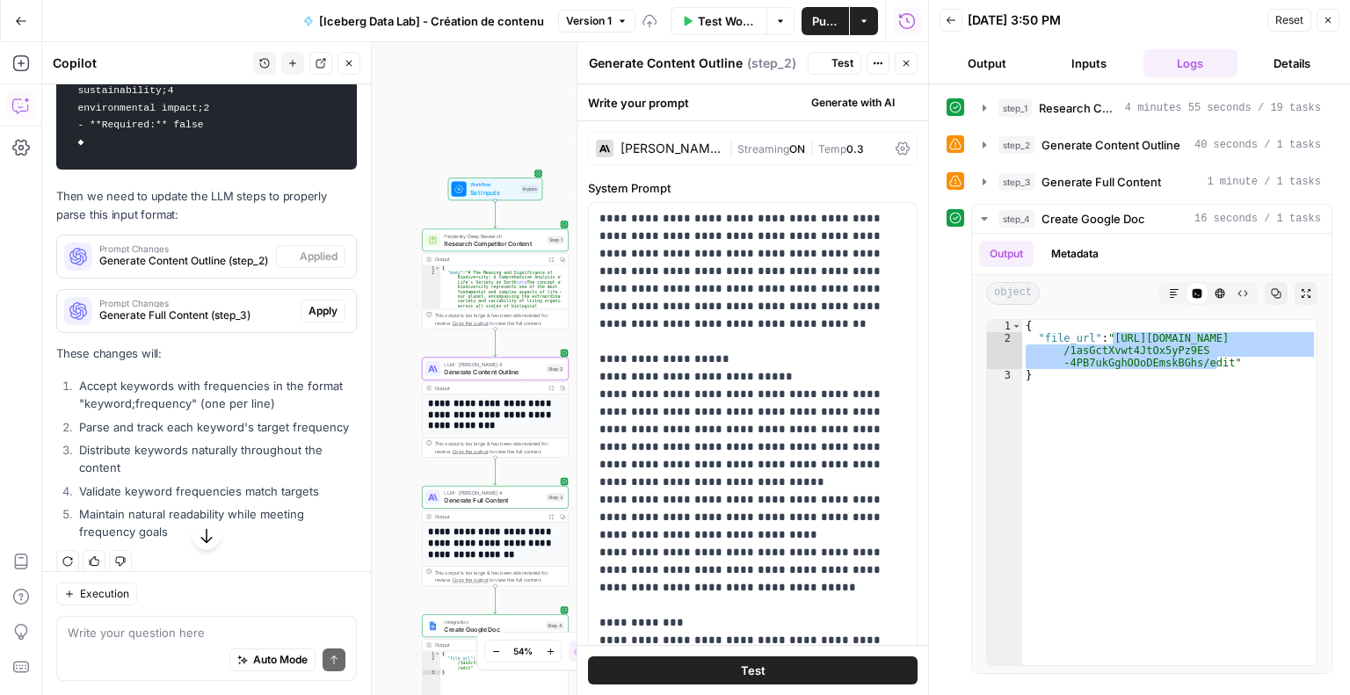
scroll to position [2549, 0]
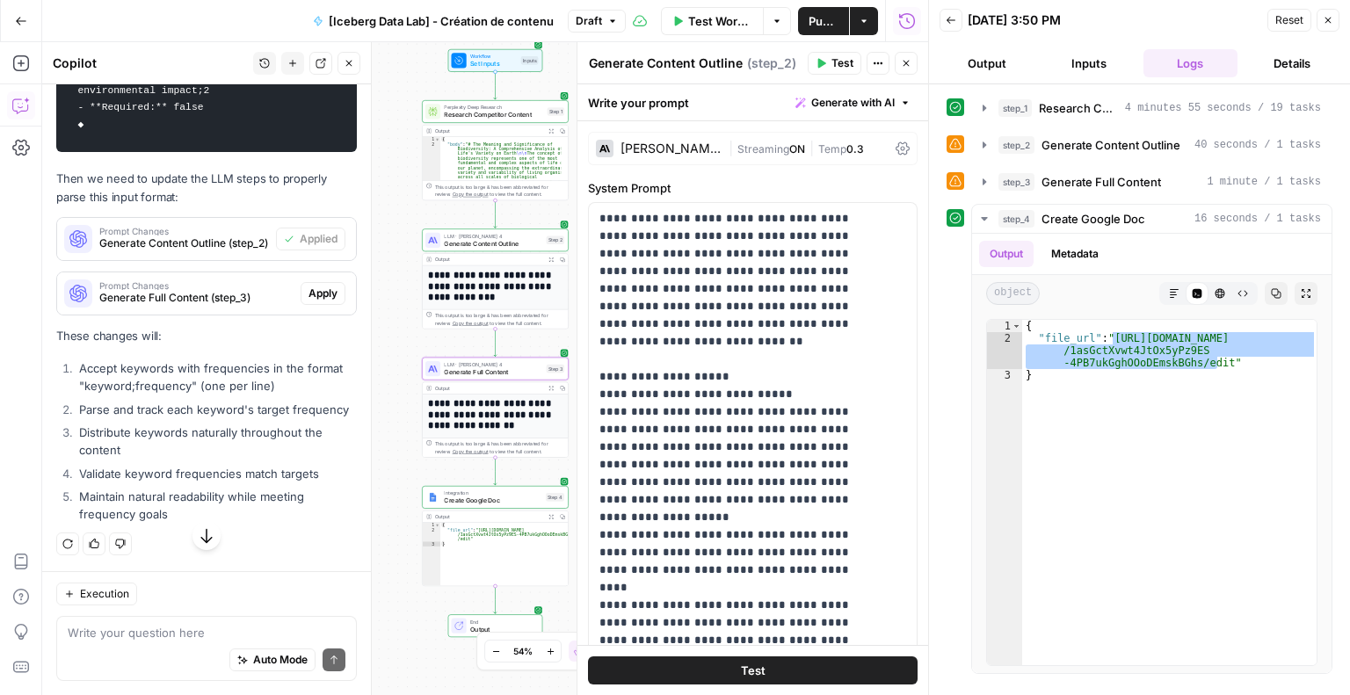
click at [308, 301] on span "Apply" at bounding box center [322, 294] width 29 height 16
